Goal: Find contact information: Find contact information

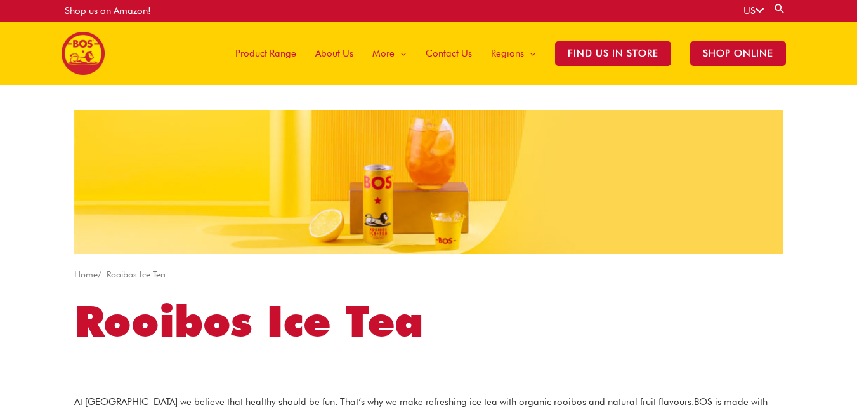
click at [467, 53] on span "Contact Us" at bounding box center [449, 53] width 46 height 38
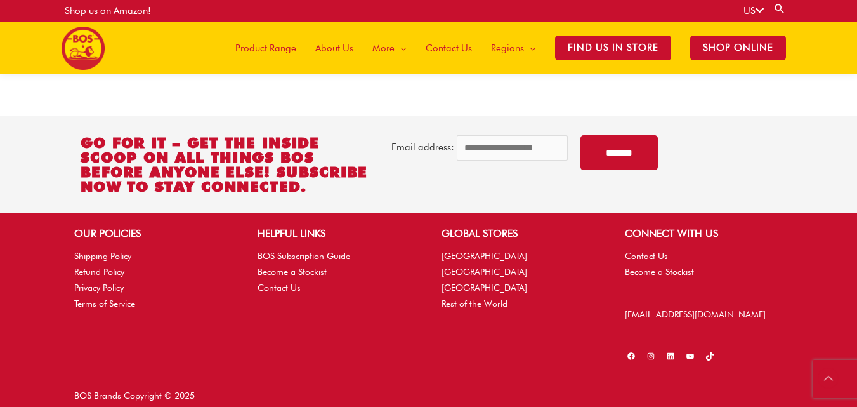
scroll to position [563, 0]
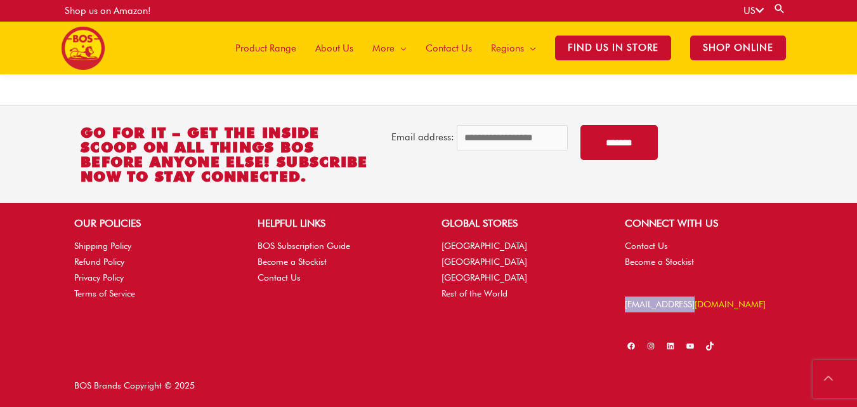
drag, startPoint x: 621, startPoint y: 292, endPoint x: 693, endPoint y: 303, distance: 72.5
click at [693, 303] on div "CONNECT WITH US Contact Us Become a Stockist info@bosbrands.com Facebook Instag…" at bounding box center [703, 284] width 183 height 137
click at [731, 308] on p "[EMAIL_ADDRESS][DOMAIN_NAME]" at bounding box center [704, 304] width 158 height 16
click at [623, 305] on div "CONNECT WITH US Contact Us Become a Stockist info@bosbrands.com Facebook Instag…" at bounding box center [703, 284] width 183 height 137
click at [738, 293] on div "CONNECT WITH US Contact Us Become a Stockist info@bosbrands.com Facebook Instag…" at bounding box center [703, 284] width 183 height 137
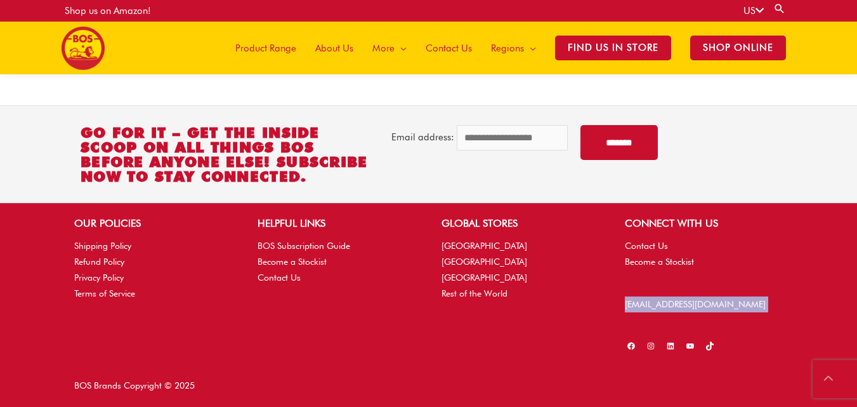
drag, startPoint x: 622, startPoint y: 298, endPoint x: 683, endPoint y: 315, distance: 62.8
click at [683, 315] on div "CONNECT WITH US Contact Us Become a Stockist info@bosbrands.com Facebook Instag…" at bounding box center [703, 284] width 183 height 137
click at [799, 253] on div "OUR POLICIES Shipping Policy Refund Policy Privacy Policy Terms of Service HELP…" at bounding box center [428, 284] width 857 height 162
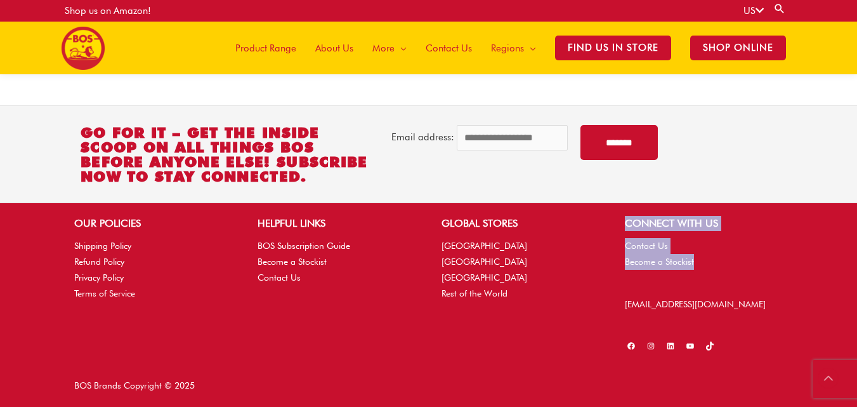
drag, startPoint x: 619, startPoint y: 299, endPoint x: 605, endPoint y: 296, distance: 14.3
click at [605, 296] on div "OUR POLICIES Shipping Policy Refund Policy Privacy Policy Terms of Service HELP…" at bounding box center [429, 284] width 734 height 137
click at [616, 298] on div "CONNECT WITH US Contact Us Become a Stockist info@bosbrands.com Facebook Instag…" at bounding box center [703, 284] width 183 height 137
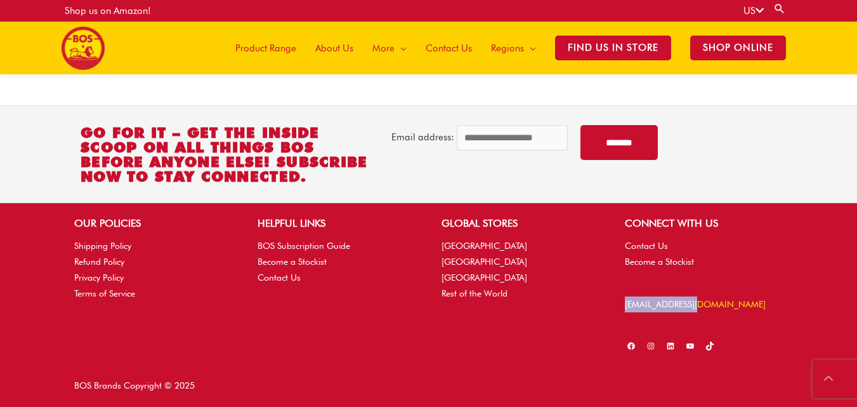
drag, startPoint x: 619, startPoint y: 298, endPoint x: 695, endPoint y: 308, distance: 76.8
click at [695, 308] on div "CONNECT WITH US Contact Us Become a Stockist info@bosbrands.com Facebook Instag…" at bounding box center [703, 284] width 183 height 137
click at [695, 308] on link "[EMAIL_ADDRESS][DOMAIN_NAME]" at bounding box center [695, 304] width 141 height 10
click at [746, 304] on p "[EMAIL_ADDRESS][DOMAIN_NAME]" at bounding box center [704, 304] width 158 height 16
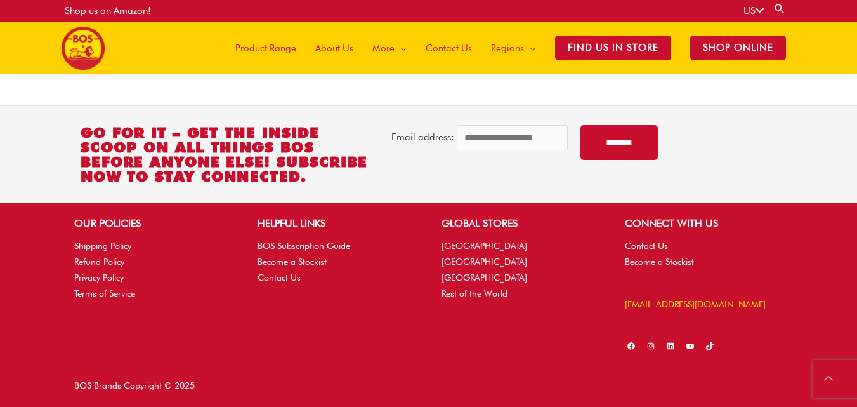
click at [692, 300] on link "[EMAIL_ADDRESS][DOMAIN_NAME]" at bounding box center [695, 304] width 141 height 10
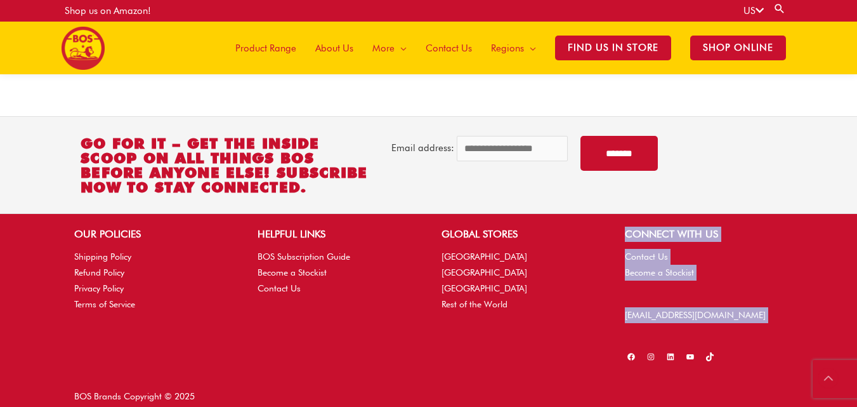
drag, startPoint x: 610, startPoint y: 305, endPoint x: 668, endPoint y: 324, distance: 60.6
click at [668, 324] on div "OUR POLICIES Shipping Policy Refund Policy Privacy Policy Terms of Service HELP…" at bounding box center [429, 294] width 734 height 137
click at [619, 299] on div "CONNECT WITH US Contact Us Become a Stockist info@bosbrands.com Facebook Instag…" at bounding box center [703, 294] width 183 height 137
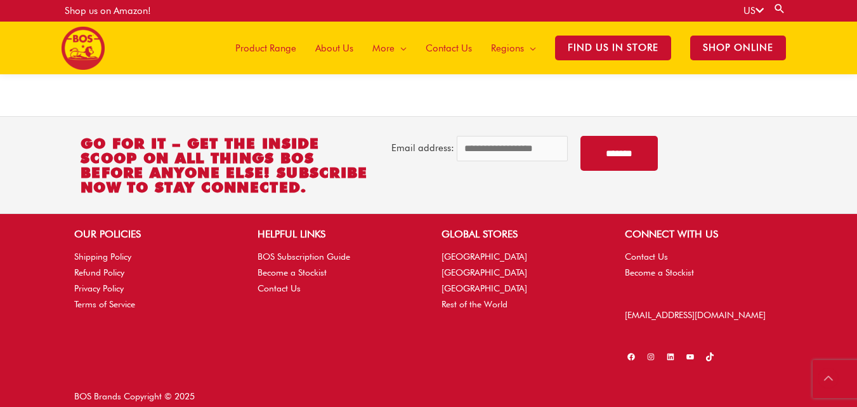
click at [623, 317] on div "CONNECT WITH US Contact Us Become a Stockist info@bosbrands.com Facebook Instag…" at bounding box center [703, 294] width 183 height 137
click at [623, 313] on div "CONNECT WITH US Contact Us Become a Stockist info@bosbrands.com Facebook Instag…" at bounding box center [703, 294] width 183 height 137
drag, startPoint x: 625, startPoint y: 308, endPoint x: 626, endPoint y: 317, distance: 8.3
click at [626, 317] on p "[EMAIL_ADDRESS][DOMAIN_NAME]" at bounding box center [704, 315] width 158 height 16
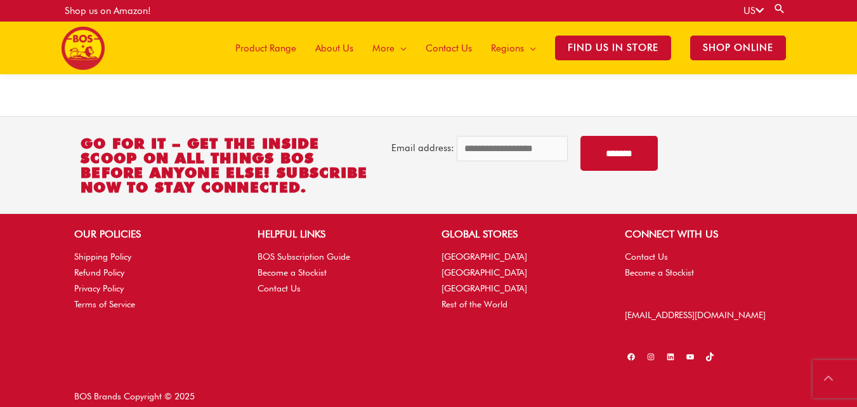
drag, startPoint x: 626, startPoint y: 317, endPoint x: 612, endPoint y: 307, distance: 16.4
click at [612, 307] on div "CONNECT WITH US Contact Us Become a Stockist info@bosbrands.com Facebook Instag…" at bounding box center [703, 294] width 183 height 137
click at [631, 313] on link "[EMAIL_ADDRESS][DOMAIN_NAME]" at bounding box center [695, 315] width 141 height 10
